Goal: Information Seeking & Learning: Learn about a topic

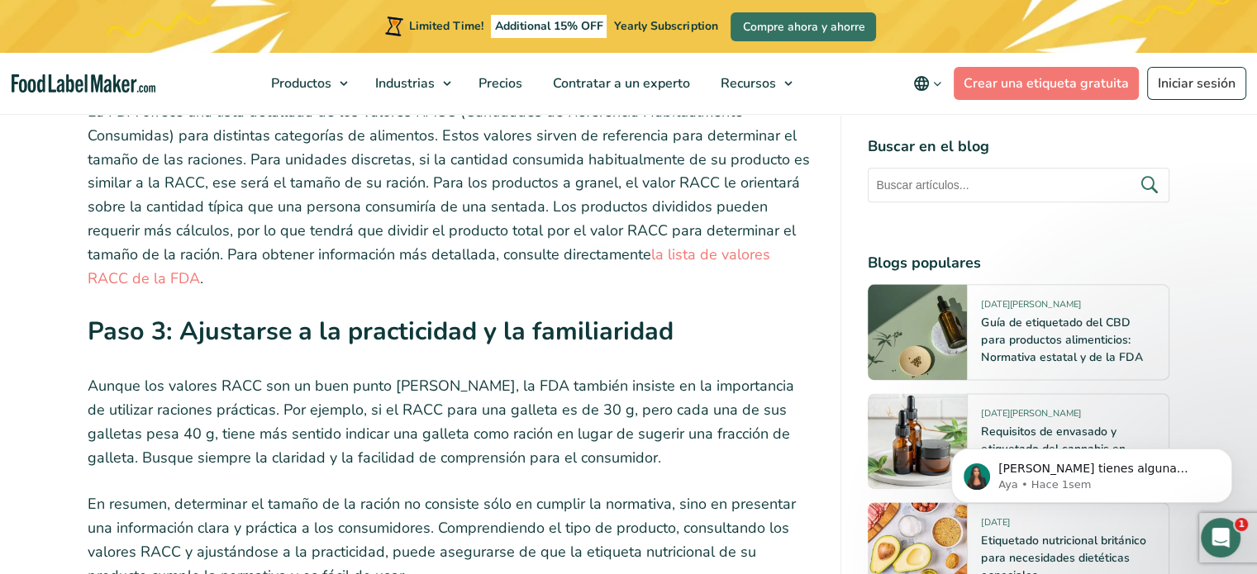
scroll to position [2066, 0]
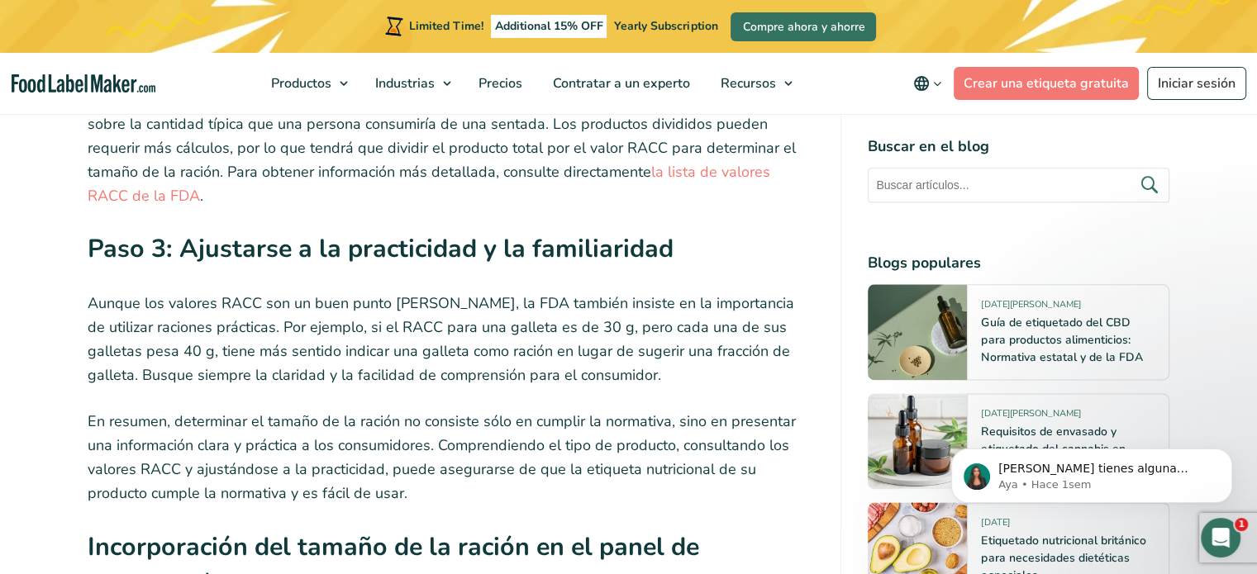
click at [545, 292] on p "Aunque los valores RACC son un buen punto [PERSON_NAME], la FDA también insiste…" at bounding box center [451, 339] width 727 height 95
click at [780, 292] on p "Aunque los valores RACC son un buen punto [PERSON_NAME], la FDA también insiste…" at bounding box center [451, 339] width 727 height 95
click at [116, 297] on p "Aunque los valores RACC son un buen punto [PERSON_NAME], la FDA también insiste…" at bounding box center [451, 339] width 727 height 95
click at [145, 292] on p "Aunque los valores RACC son un buen punto [PERSON_NAME], la FDA también insiste…" at bounding box center [451, 339] width 727 height 95
click at [226, 297] on p "Aunque los valores RACC son un buen punto [PERSON_NAME], la FDA también insiste…" at bounding box center [451, 339] width 727 height 95
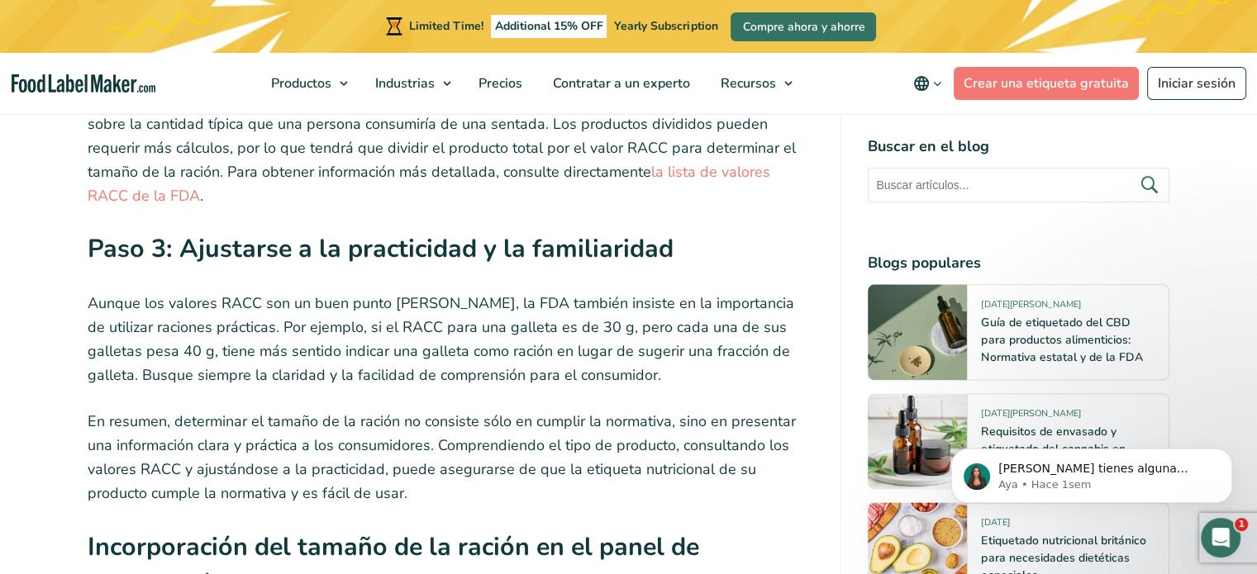
click at [301, 297] on p "Aunque los valores RACC son un buen punto [PERSON_NAME], la FDA también insiste…" at bounding box center [451, 339] width 727 height 95
click at [415, 297] on p "Aunque los valores RACC son un buen punto [PERSON_NAME], la FDA también insiste…" at bounding box center [451, 339] width 727 height 95
click at [482, 298] on p "Aunque los valores RACC son un buen punto [PERSON_NAME], la FDA también insiste…" at bounding box center [451, 339] width 727 height 95
click at [598, 298] on p "Aunque los valores RACC son un buen punto [PERSON_NAME], la FDA también insiste…" at bounding box center [451, 339] width 727 height 95
click at [178, 320] on p "Aunque los valores RACC son un buen punto [PERSON_NAME], la FDA también insiste…" at bounding box center [451, 339] width 727 height 95
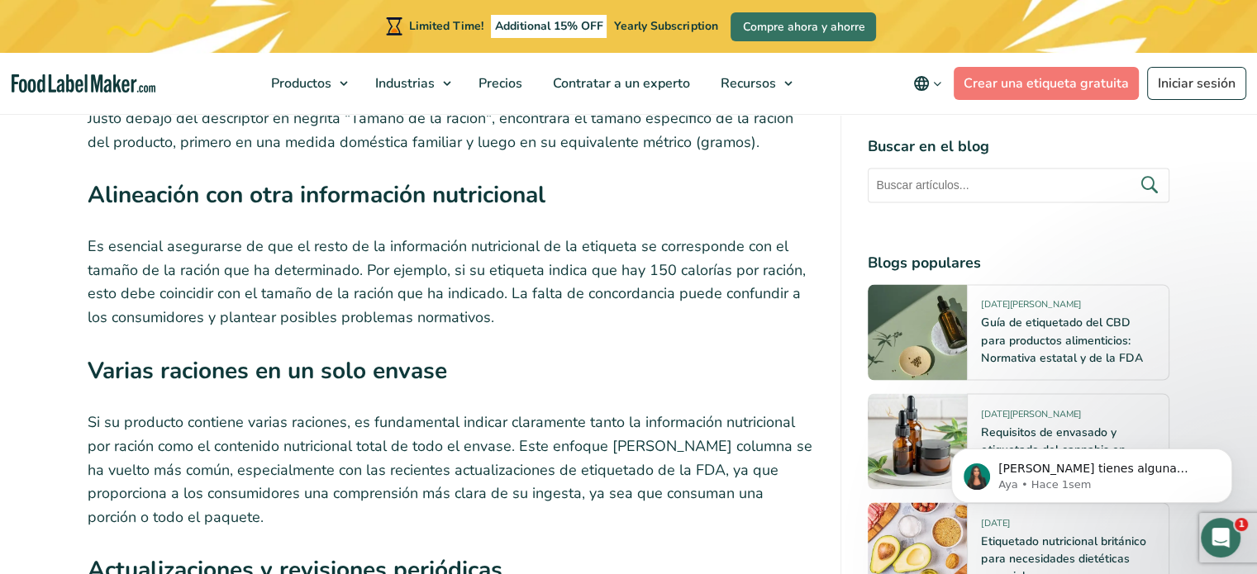
scroll to position [2893, 0]
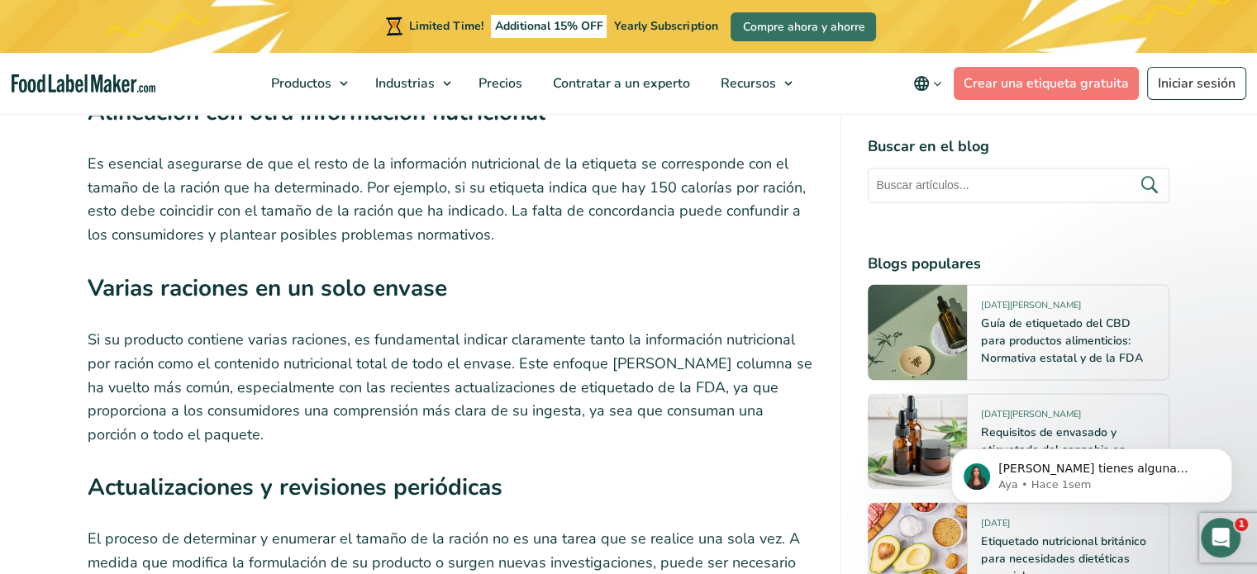
click at [288, 327] on p "Si su producto contiene varias raciones, es fundamental indicar claramente tant…" at bounding box center [451, 386] width 727 height 119
click at [449, 327] on p "Si su producto contiene varias raciones, es fundamental indicar claramente tant…" at bounding box center [451, 386] width 727 height 119
click at [553, 327] on p "Si su producto contiene varias raciones, es fundamental indicar claramente tant…" at bounding box center [451, 386] width 727 height 119
click at [599, 327] on p "Si su producto contiene varias raciones, es fundamental indicar claramente tant…" at bounding box center [451, 386] width 727 height 119
click at [247, 327] on p "Si su producto contiene varias raciones, es fundamental indicar claramente tant…" at bounding box center [451, 386] width 727 height 119
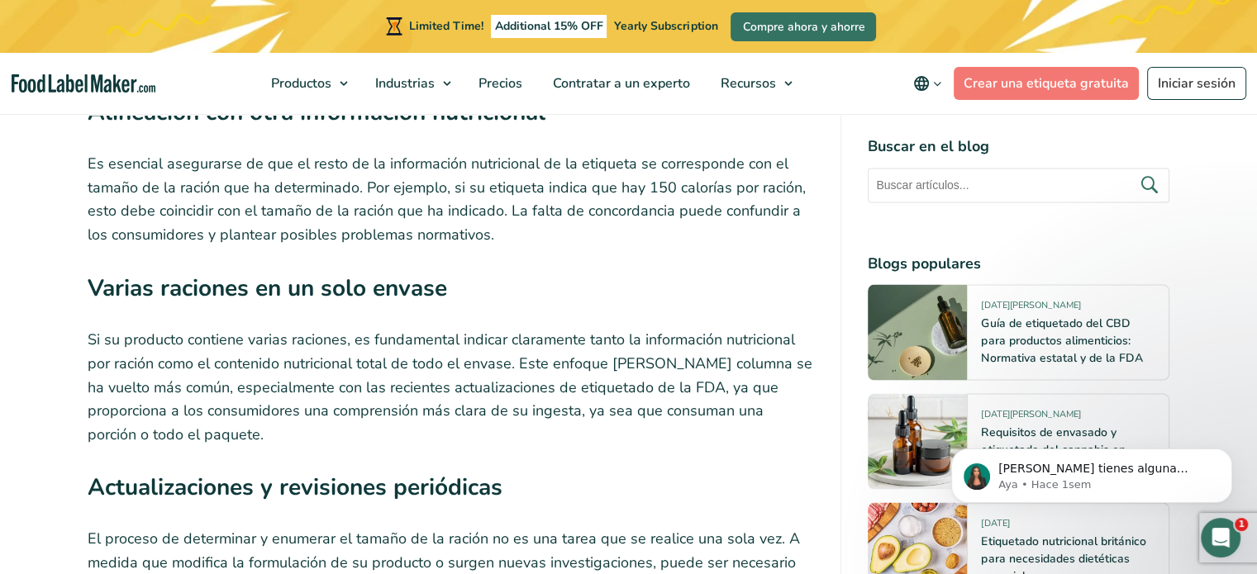
click at [307, 327] on p "Si su producto contiene varias raciones, es fundamental indicar claramente tant…" at bounding box center [451, 386] width 727 height 119
click at [456, 330] on p "Si su producto contiene varias raciones, es fundamental indicar claramente tant…" at bounding box center [451, 386] width 727 height 119
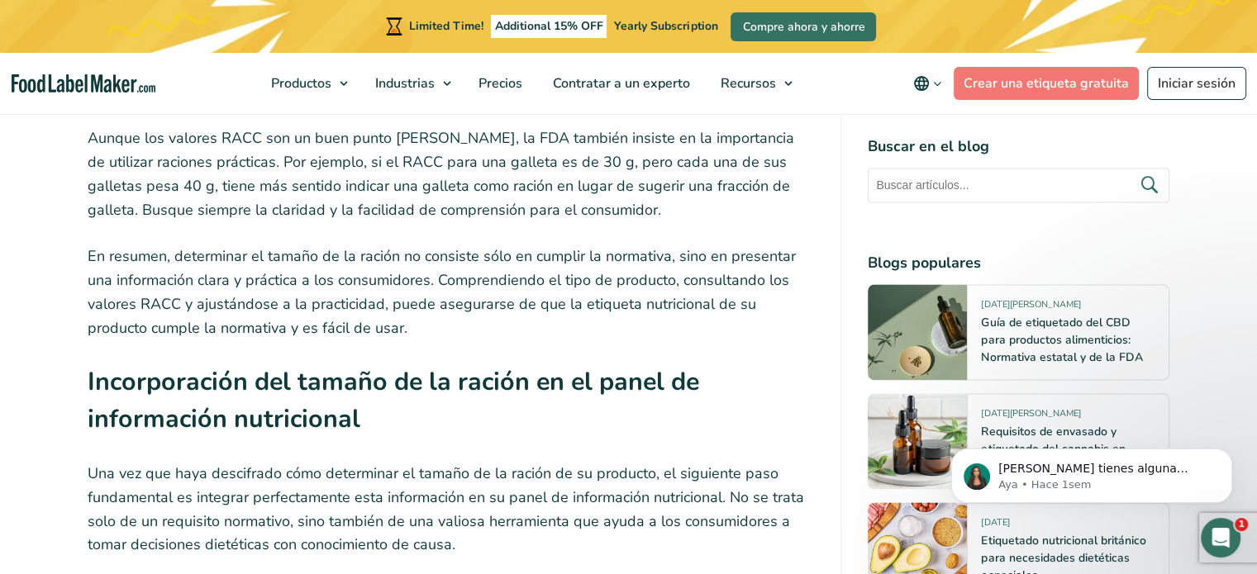
scroll to position [2397, 0]
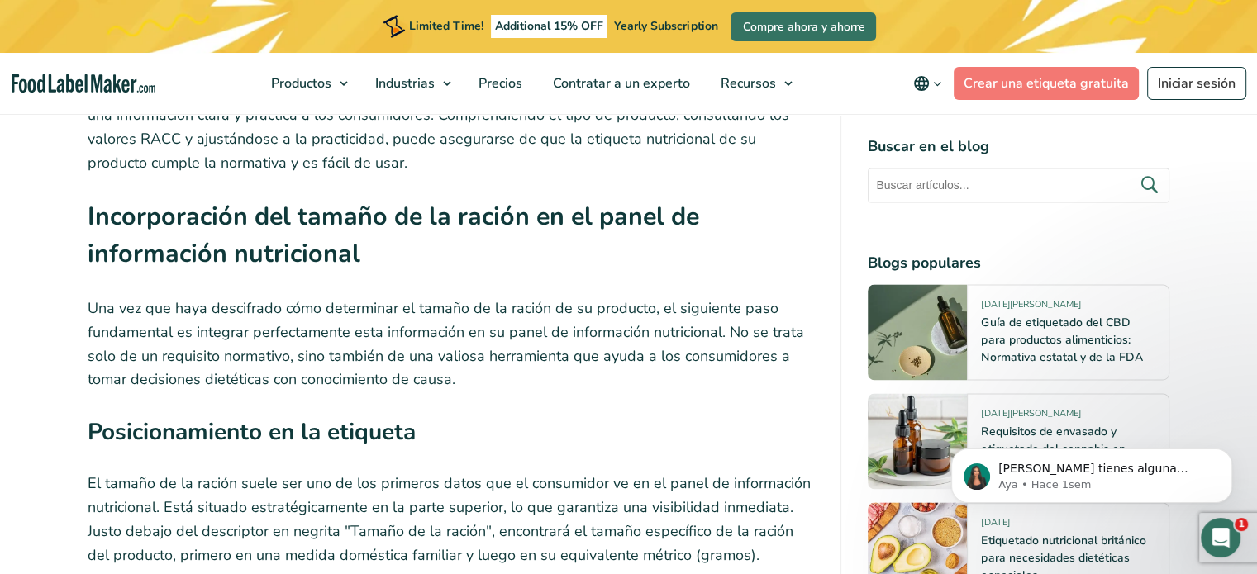
click at [779, 210] on h2 "Incorporación del tamaño de la ración en el panel de información nutricional" at bounding box center [451, 240] width 727 height 85
